Goal: Contribute content: Contribute content

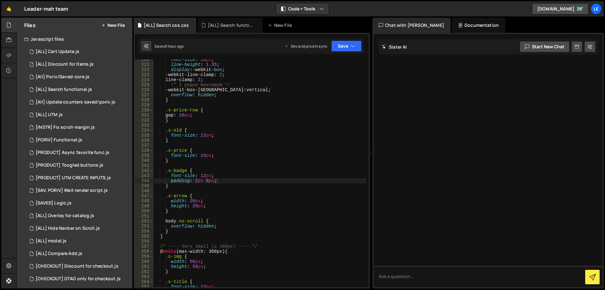
scroll to position [1107, 0]
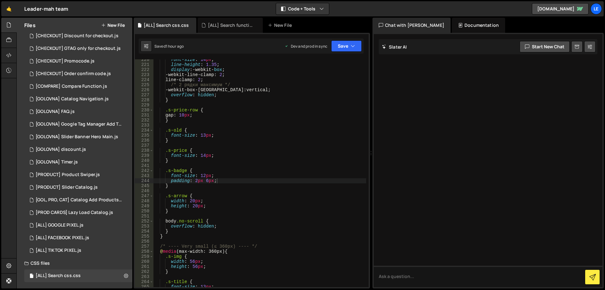
click at [107, 24] on button "New File" at bounding box center [113, 25] width 24 height 5
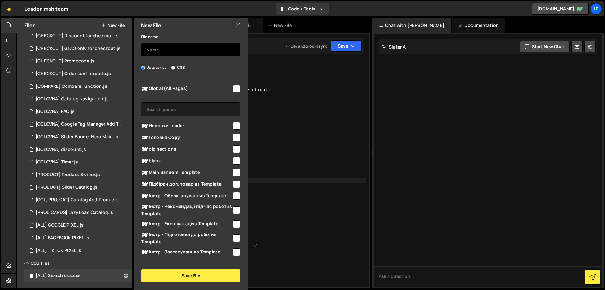
click at [170, 52] on input "text" at bounding box center [190, 50] width 99 height 14
type input "Х"
type input "{"
type input "[SEARCH PAGE] Functional"
click at [233, 86] on input "checkbox" at bounding box center [237, 89] width 8 height 8
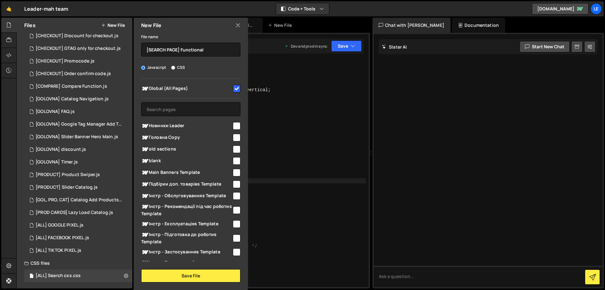
click at [233, 86] on input "checkbox" at bounding box center [237, 89] width 8 height 8
checkbox input "false"
click at [211, 106] on input "text" at bounding box center [190, 109] width 99 height 14
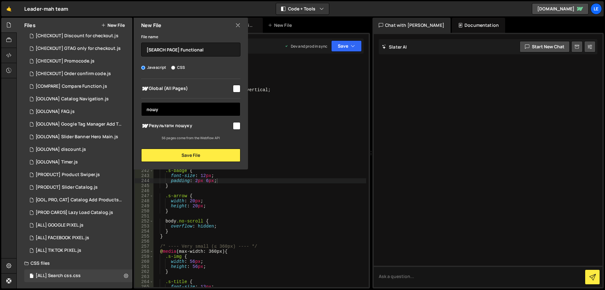
type input "пошу"
click at [234, 125] on input "checkbox" at bounding box center [237, 126] width 8 height 8
checkbox input "true"
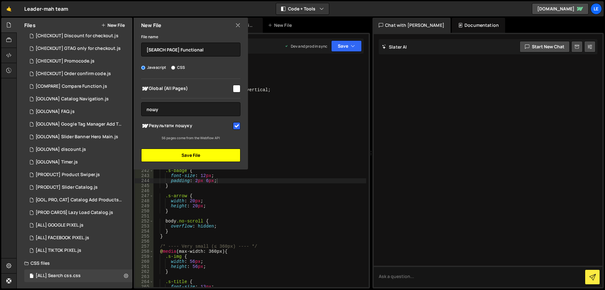
click at [192, 154] on button "Save File" at bounding box center [190, 154] width 99 height 13
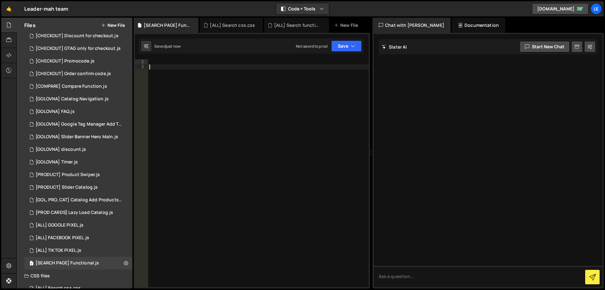
click at [247, 97] on div at bounding box center [258, 178] width 221 height 238
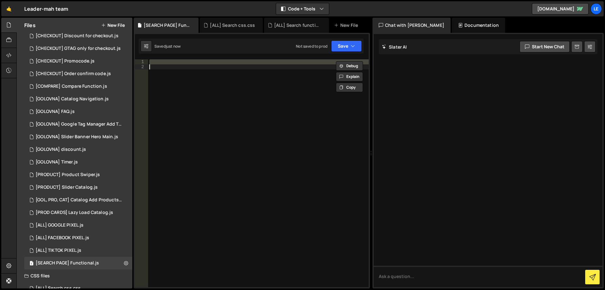
paste textarea
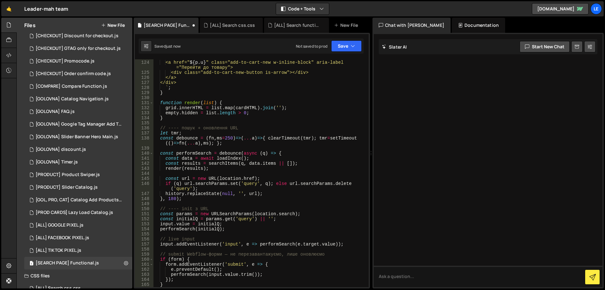
scroll to position [763, 0]
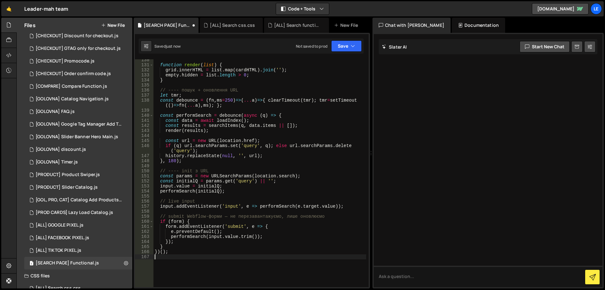
click at [303, 84] on div "function render ( list ) { grid . innerHTML = list . map ( cardHTML ) . join ( …" at bounding box center [259, 176] width 213 height 238
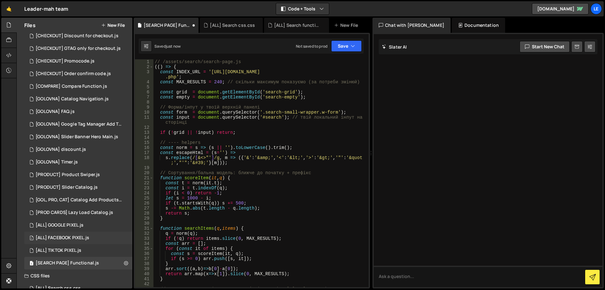
click at [72, 241] on div "1 [ALL] FACEBOOK PIXEL.js 0" at bounding box center [78, 237] width 108 height 13
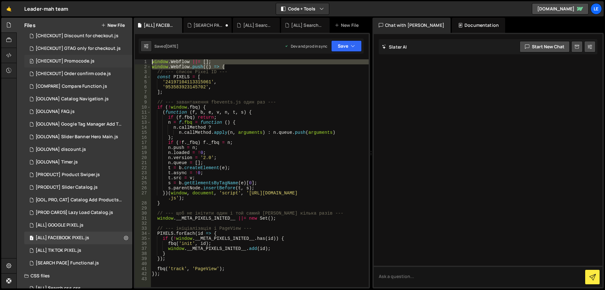
drag, startPoint x: 142, startPoint y: 63, endPoint x: 124, endPoint y: 61, distance: 17.4
click at [124, 61] on div "Files New File Javascript files 1 [ALL] Cart Update.js 0 1 [ALL] Discount for i…" at bounding box center [310, 153] width 589 height 271
type textarea "window.Webflow ||= []; window.Webflow.push(() => {"
click at [63, 262] on div "[SEARCH PAGE] Functional.js" at bounding box center [67, 263] width 63 height 6
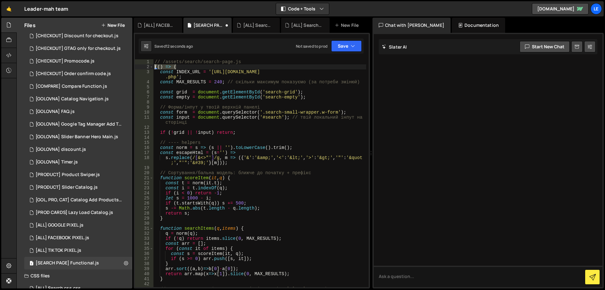
drag, startPoint x: 182, startPoint y: 67, endPoint x: 139, endPoint y: 67, distance: 42.9
click at [140, 67] on div "(() => { 1 2 3 4 5 6 7 8 9 10 11 12 13 14 15 16 17 18 19 20 21 22 23 24 25 26 2…" at bounding box center [252, 173] width 234 height 228
paste textarea "window.Webflow.push"
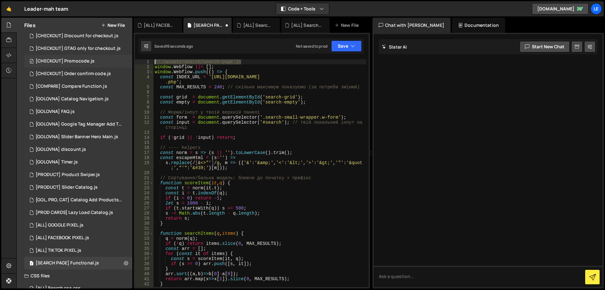
drag, startPoint x: 208, startPoint y: 62, endPoint x: 89, endPoint y: 59, distance: 119.8
click at [89, 59] on div "Files New File Javascript files 1 [ALL] Cart Update.js 0 1 [ALL] Discount for i…" at bounding box center [310, 153] width 589 height 271
type textarea "// /assets/search/search-page.js"
type textarea "window.Webflow ||= [];"
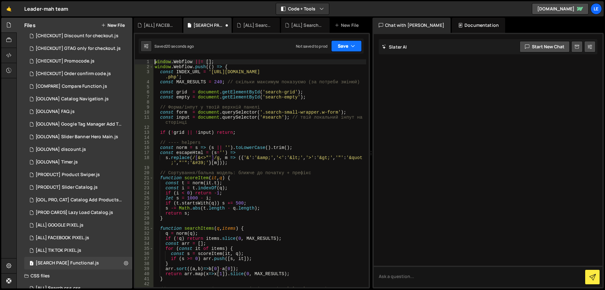
click at [345, 48] on button "Save" at bounding box center [346, 45] width 31 height 11
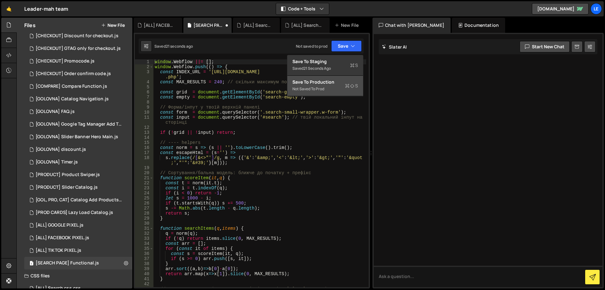
click at [325, 82] on div "Save to Production S" at bounding box center [325, 82] width 66 height 6
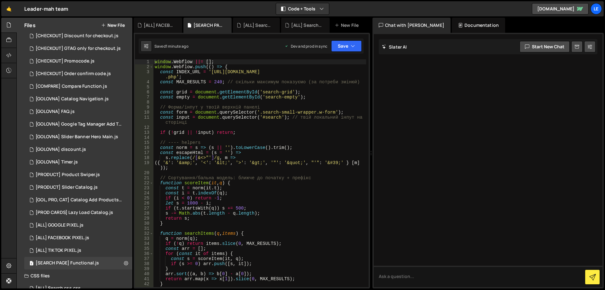
click at [115, 26] on button "New File" at bounding box center [113, 25] width 24 height 5
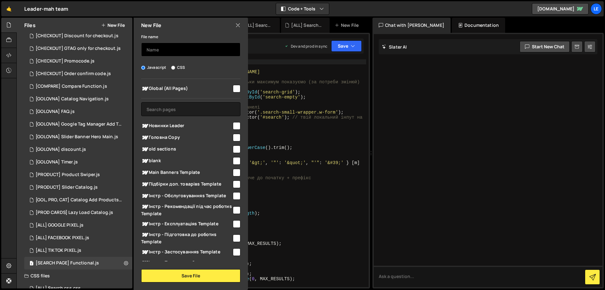
click at [176, 53] on input "text" at bounding box center [190, 50] width 99 height 14
type input "х"
type input "[SEARCH PAGE] Search css"
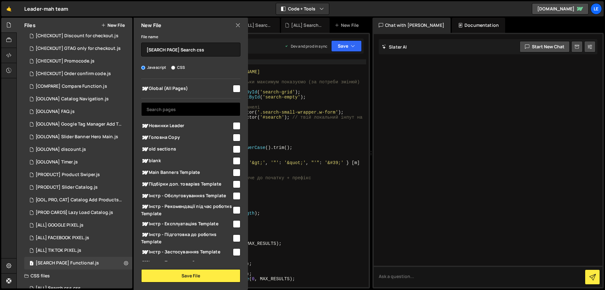
click at [182, 109] on input "text" at bounding box center [190, 109] width 99 height 14
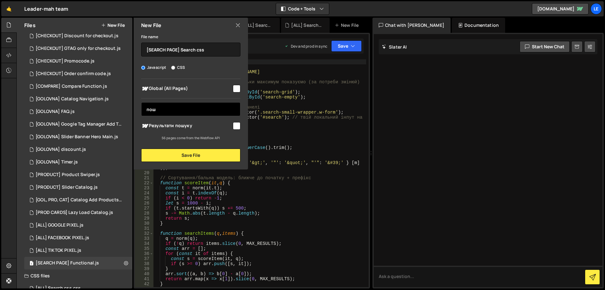
type input "пош"
click at [184, 124] on span "Результати пошуку" at bounding box center [186, 126] width 91 height 8
checkbox input "true"
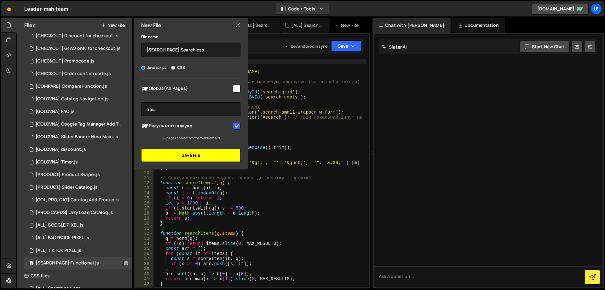
click at [198, 154] on button "Save File" at bounding box center [190, 154] width 99 height 13
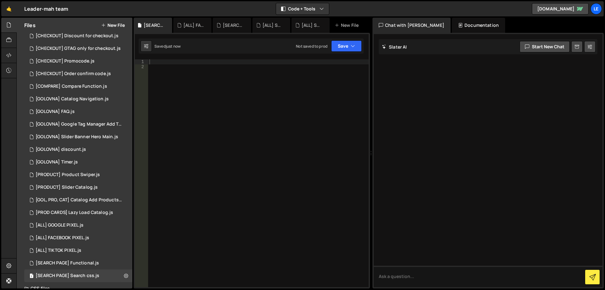
click at [228, 158] on div at bounding box center [258, 178] width 221 height 238
paste textarea
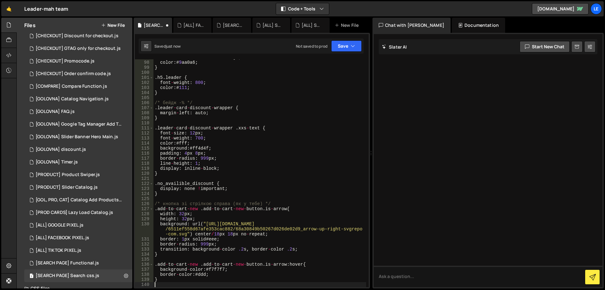
scroll to position [499, 0]
click at [247, 137] on div "text - decoration : line - through ; color : # 9 aa0a6 ; } . h5 . leader { font…" at bounding box center [259, 174] width 213 height 238
type textarea ".leader - card - discount - wrapper {"
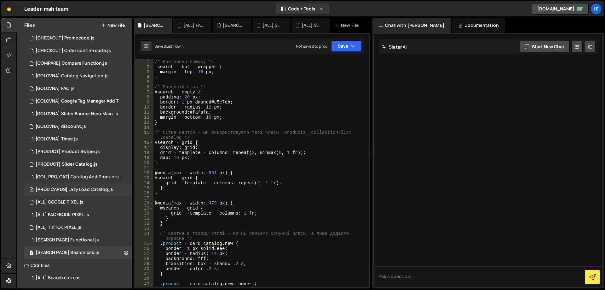
scroll to position [255, 0]
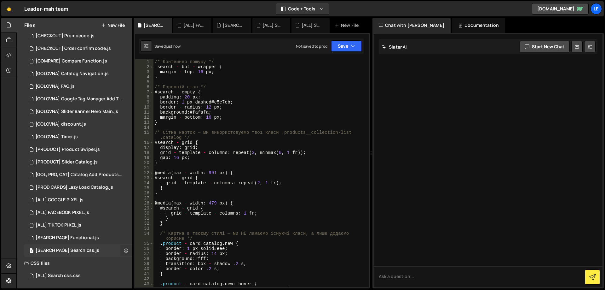
click at [124, 251] on icon at bounding box center [126, 250] width 4 height 6
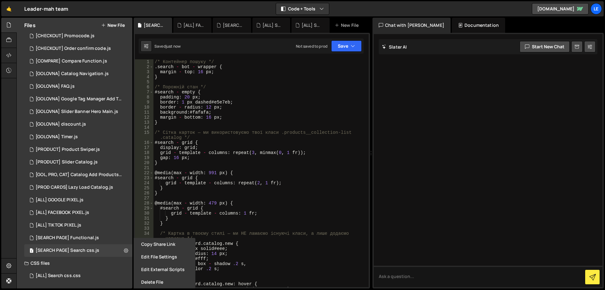
click at [161, 277] on button "Delete File" at bounding box center [165, 281] width 62 height 13
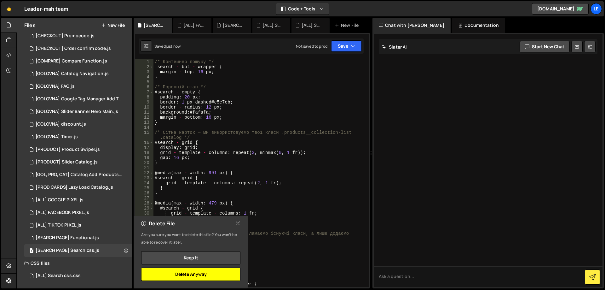
click at [195, 274] on button "Delete Anyway" at bounding box center [190, 273] width 99 height 13
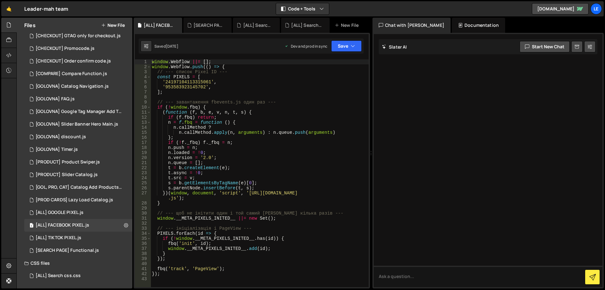
scroll to position [243, 0]
click at [117, 27] on button "New File" at bounding box center [113, 25] width 24 height 5
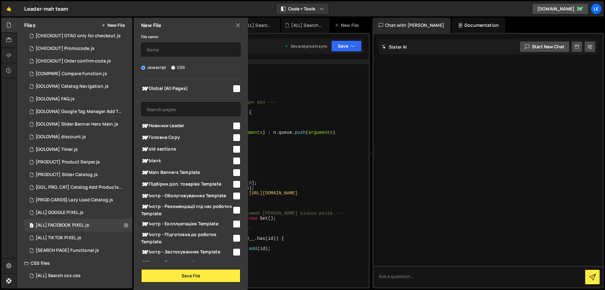
click at [179, 67] on label "CSS" at bounding box center [178, 67] width 14 height 6
click at [175, 67] on input "CSS" at bounding box center [173, 68] width 4 height 4
radio input "true"
click at [176, 111] on input "text" at bounding box center [190, 109] width 99 height 14
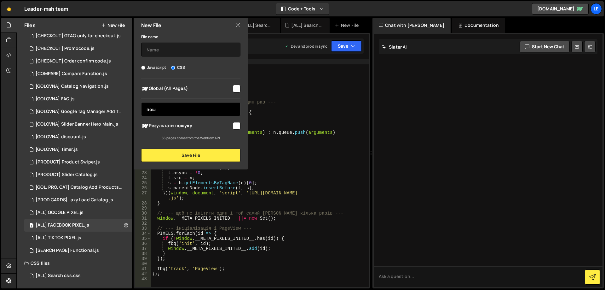
type input "пош"
click at [170, 121] on div "Результати пошуку" at bounding box center [190, 126] width 99 height 12
click at [230, 123] on span "Результати пошуку" at bounding box center [186, 126] width 91 height 8
checkbox input "true"
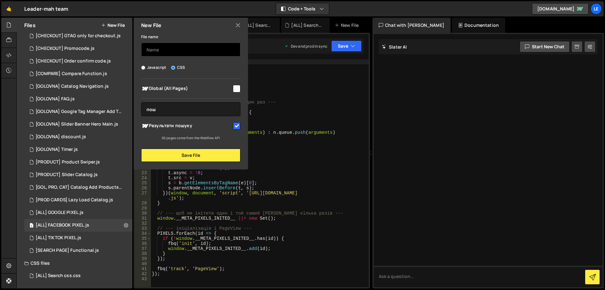
click at [182, 50] on input "text" at bounding box center [190, 50] width 99 height 14
type input "х"
type input "[SEARCH] Search css"
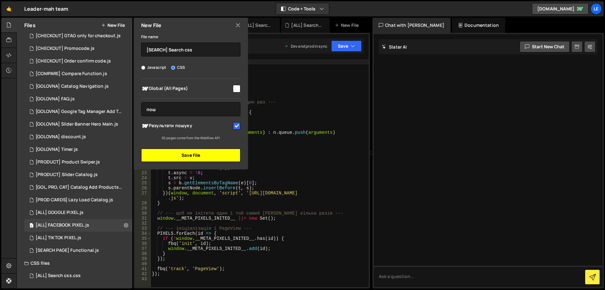
click at [194, 157] on button "Save File" at bounding box center [190, 154] width 99 height 13
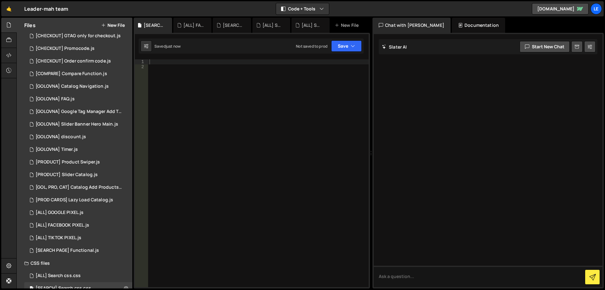
click at [246, 102] on div at bounding box center [258, 178] width 221 height 238
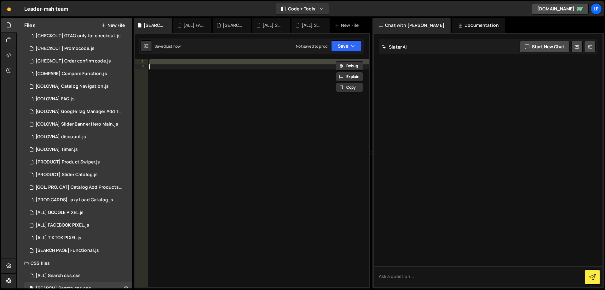
paste textarea
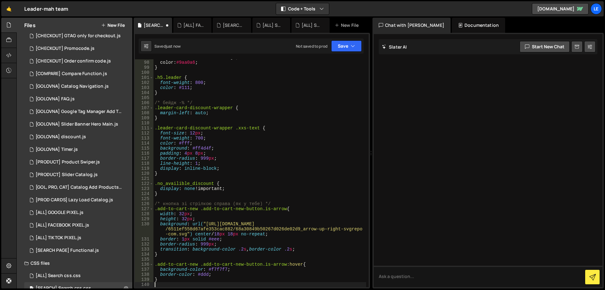
click at [252, 100] on div "text-decoration : line-through ; color : #9aa0a6 ; } .h5.leader { font-weight :…" at bounding box center [259, 174] width 213 height 238
click at [346, 43] on button "Save" at bounding box center [346, 45] width 31 height 11
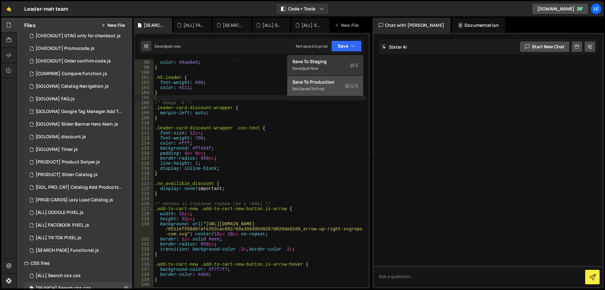
click at [333, 82] on div "Save to Production S" at bounding box center [325, 82] width 66 height 6
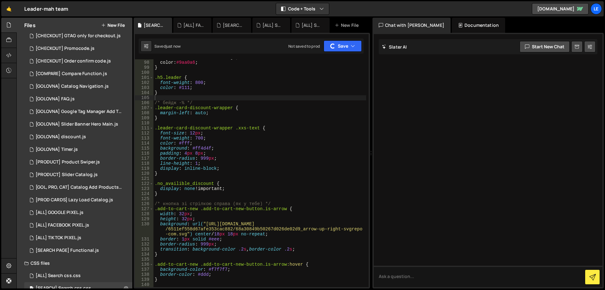
click at [508, 287] on div "[PERSON_NAME] Start new chat Select a page to chat with [PERSON_NAME] [PERSON_N…" at bounding box center [488, 160] width 231 height 255
type textarea "font-weight: 700;"
click at [295, 138] on div "text-decoration : line-through ; color : #9aa0a6 ; } .h5.leader { font-weight :…" at bounding box center [259, 174] width 213 height 238
click at [349, 44] on button "Save" at bounding box center [346, 45] width 31 height 11
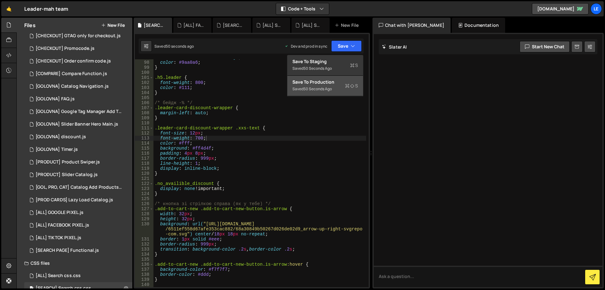
click at [336, 84] on div "Save to Production S" at bounding box center [325, 82] width 66 height 6
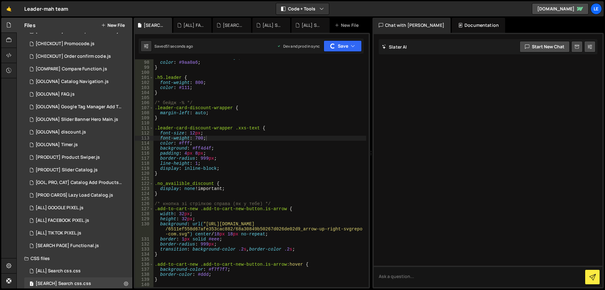
scroll to position [255, 0]
